Goal: Contribute content: Share content

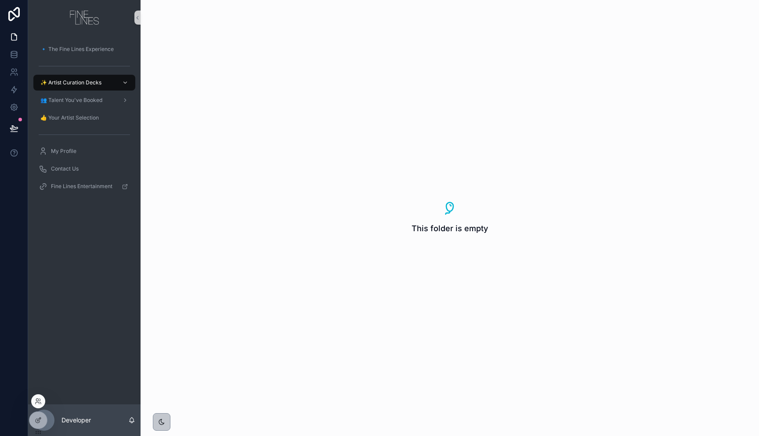
click at [43, 400] on div at bounding box center [38, 401] width 14 height 14
click at [40, 402] on icon at bounding box center [38, 401] width 7 height 7
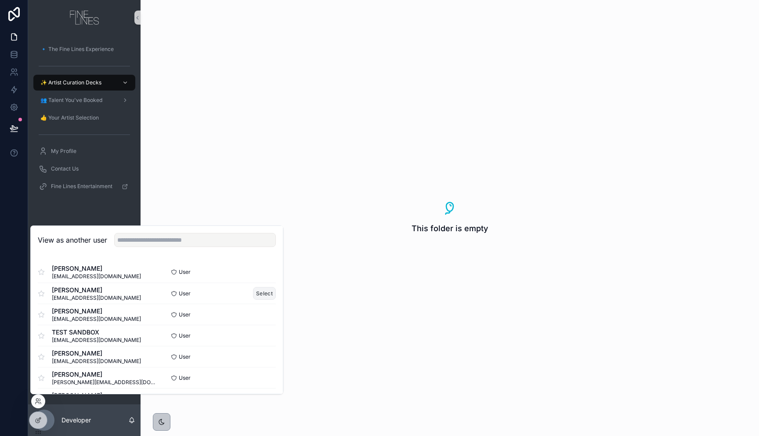
click at [263, 293] on button "Select" at bounding box center [264, 293] width 23 height 13
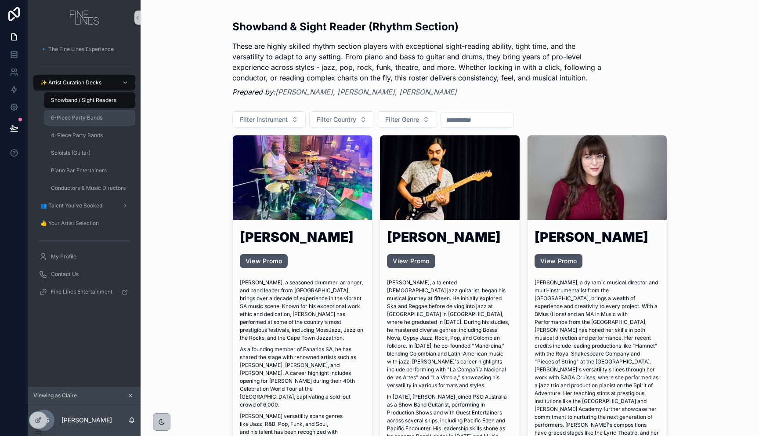
click at [75, 118] on span "6-Piece Party Bands" at bounding box center [76, 117] width 51 height 7
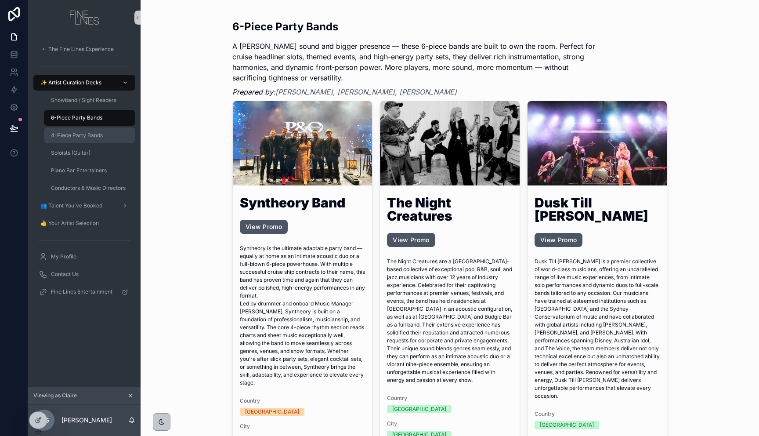
click at [72, 135] on span "4-Piece Party Bands" at bounding box center [77, 135] width 52 height 7
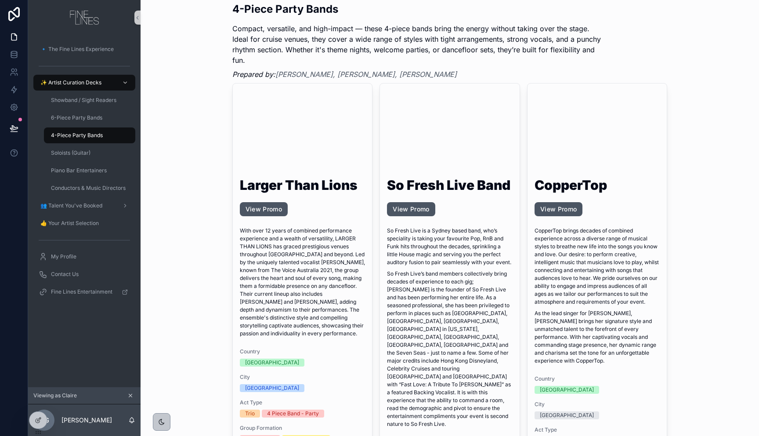
scroll to position [18, 0]
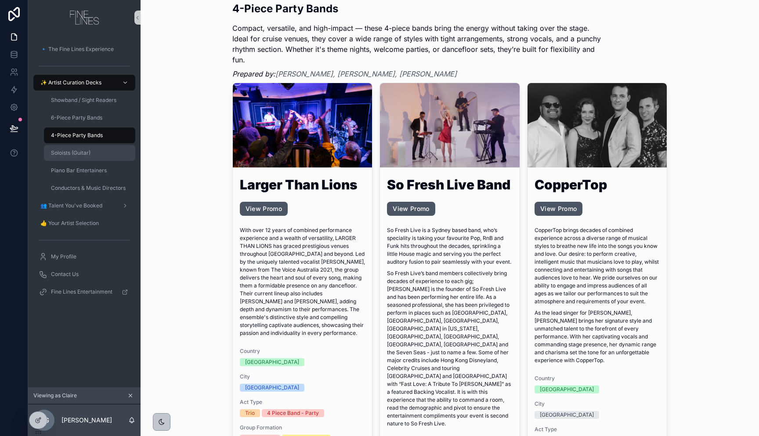
click at [95, 156] on div "Soloists (Guitar)" at bounding box center [89, 153] width 81 height 14
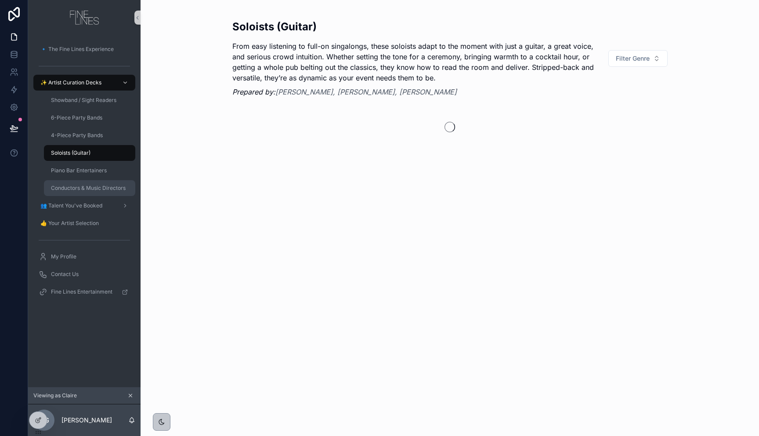
click at [74, 185] on span "Conductors & Music Directors" at bounding box center [88, 188] width 75 height 7
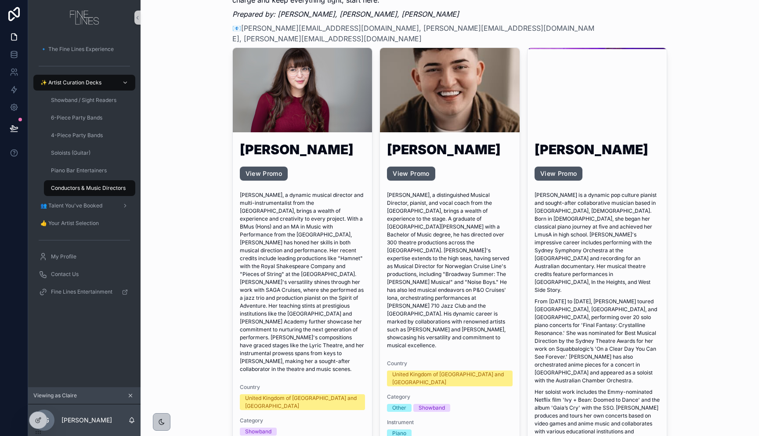
scroll to position [72, 0]
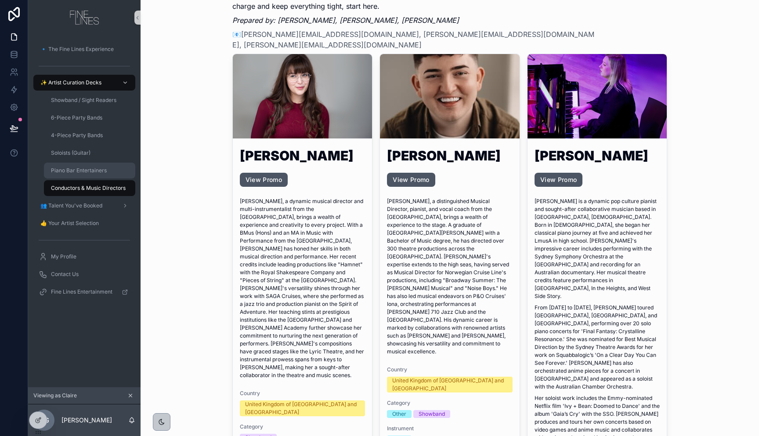
click at [90, 174] on div "Piano Bar Entertainers" at bounding box center [89, 170] width 81 height 14
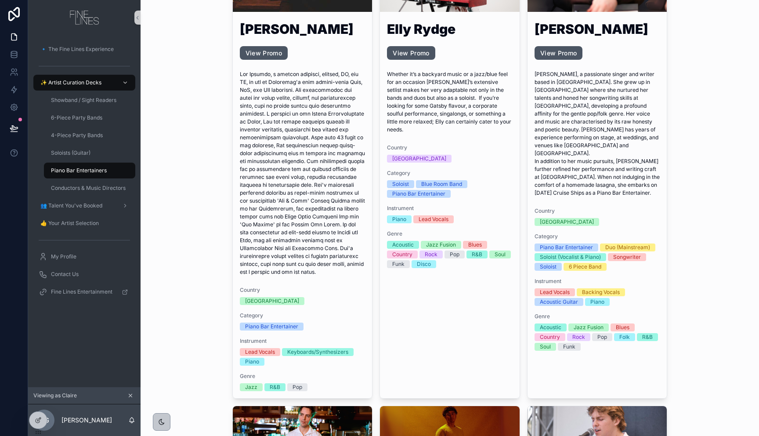
scroll to position [2911, 0]
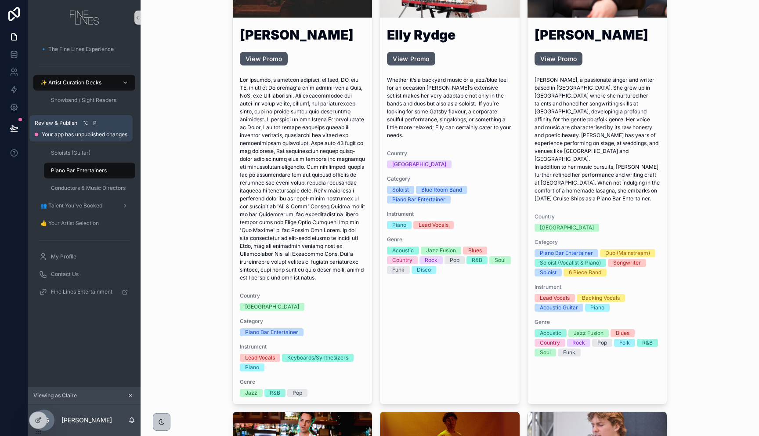
click at [11, 127] on icon at bounding box center [14, 128] width 9 height 9
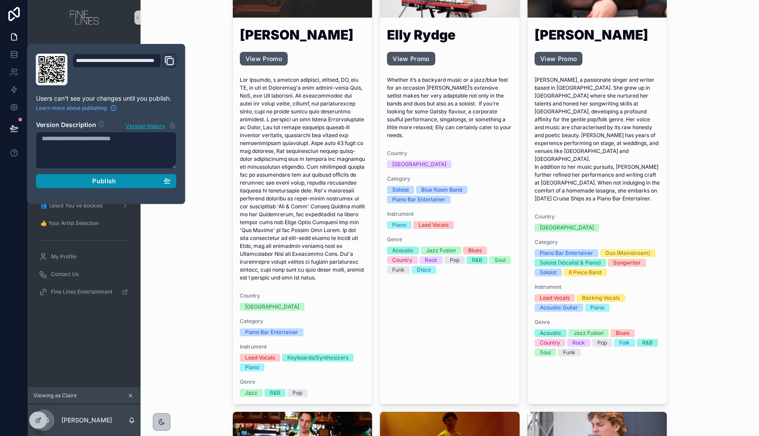
click at [141, 181] on div "Publish" at bounding box center [106, 181] width 129 height 8
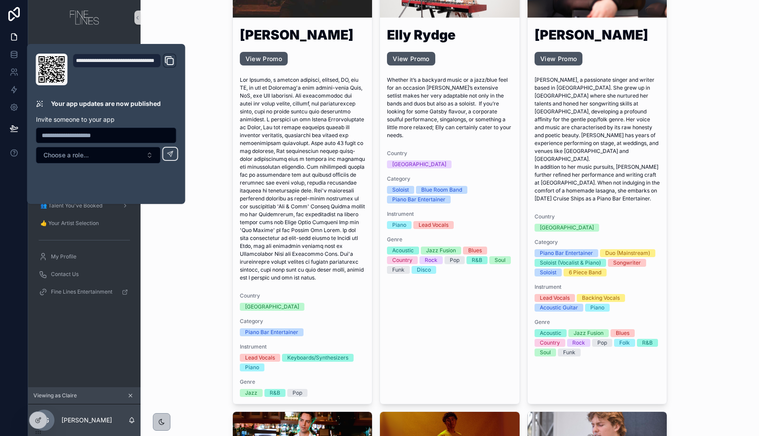
click at [174, 62] on icon "Domain and Custom Link" at bounding box center [169, 60] width 11 height 11
click at [174, 275] on div "Piano Bar Entertainers Prepared by: [PERSON_NAME], [PERSON_NAME], [PERSON_NAME]…" at bounding box center [450, 218] width 619 height 436
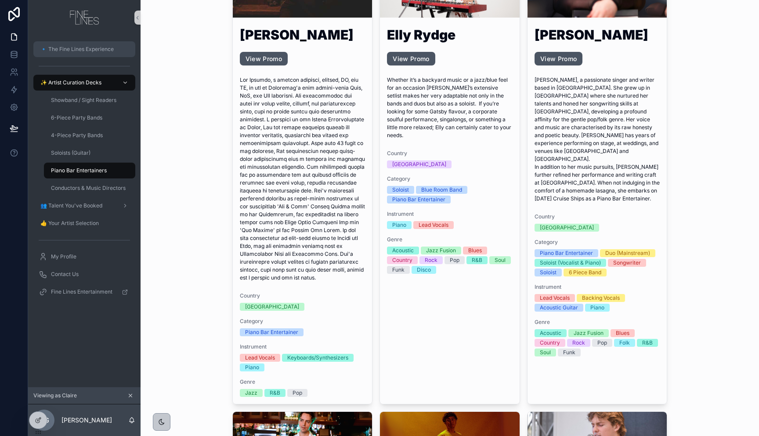
click at [66, 49] on span "🔹 The Fine Lines Experience" at bounding box center [76, 49] width 73 height 7
